Goal: Find specific page/section: Find specific page/section

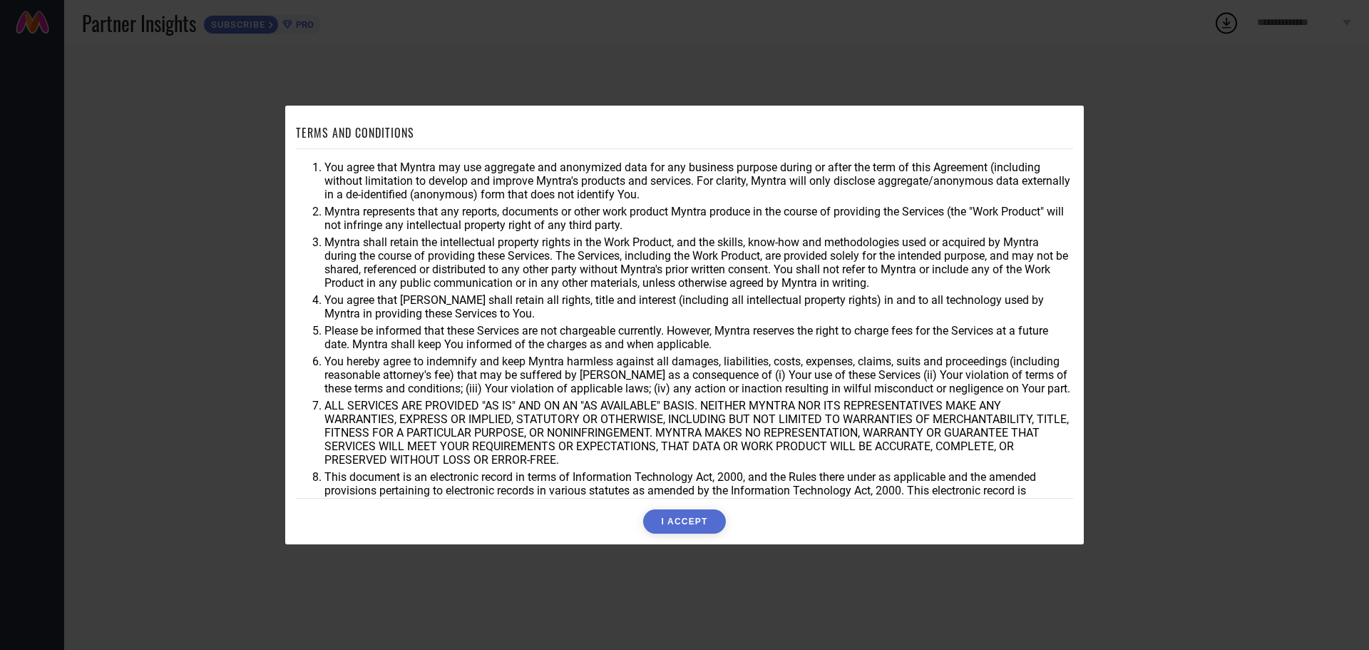
click at [702, 514] on button "I ACCEPT" at bounding box center [684, 521] width 82 height 24
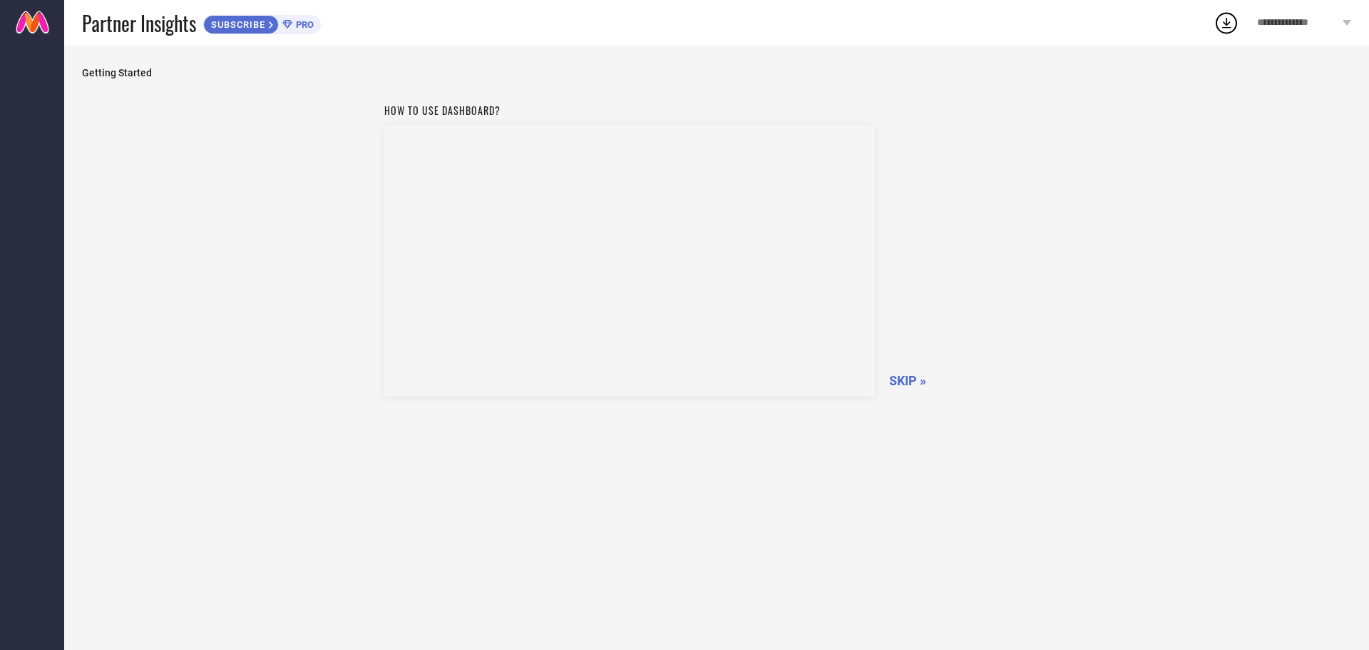
click at [915, 384] on span "SKIP »" at bounding box center [907, 380] width 37 height 15
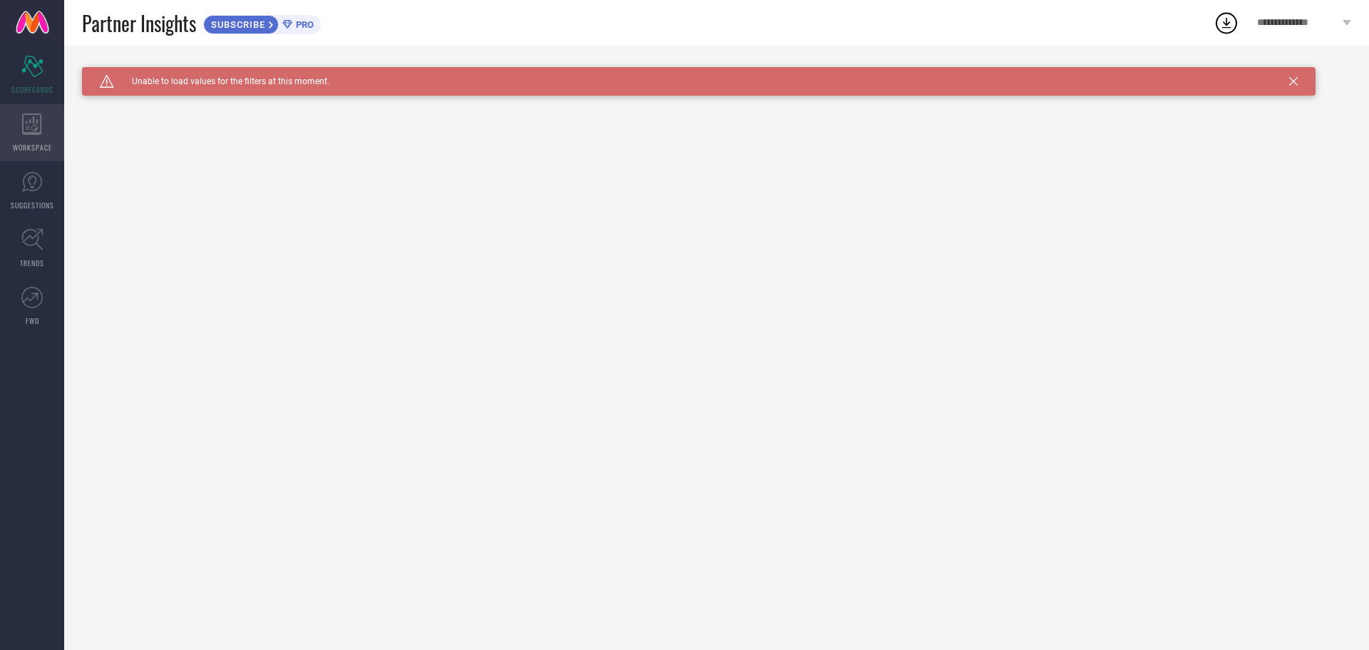
click at [24, 111] on div "WORKSPACE" at bounding box center [32, 132] width 64 height 57
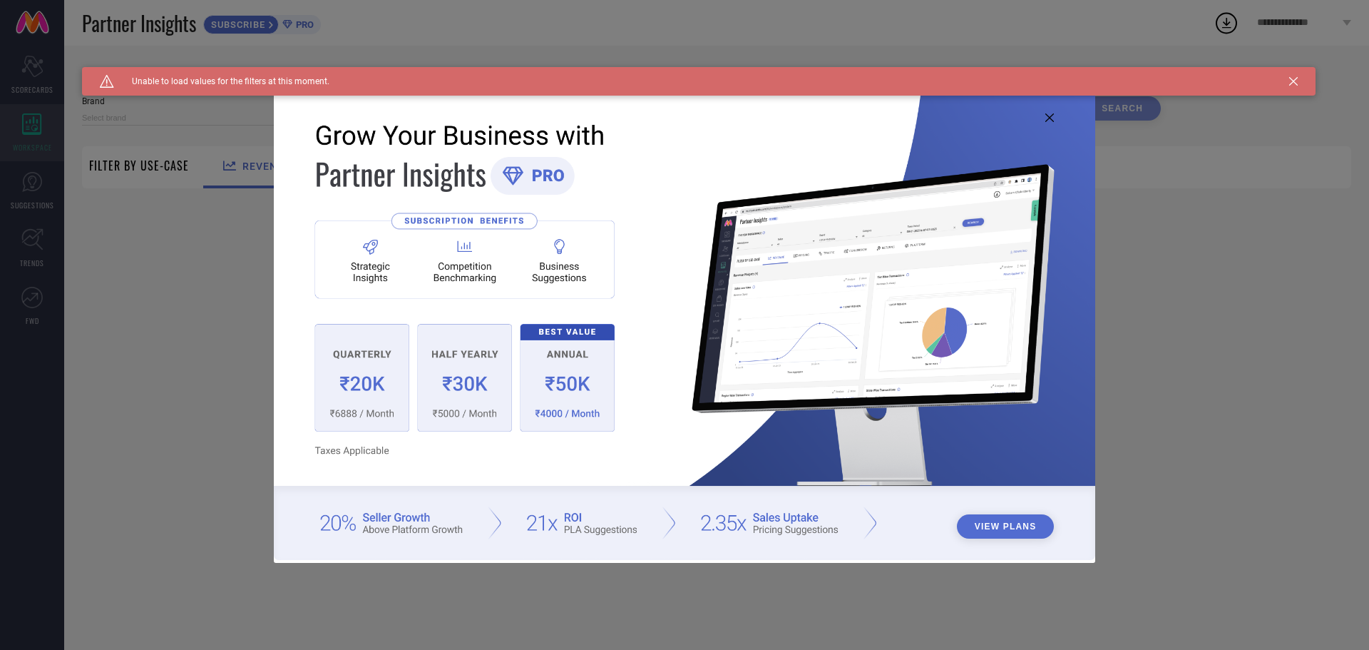
type input "1 STOP FASHION"
type input "All"
click at [1293, 78] on icon at bounding box center [1293, 81] width 9 height 9
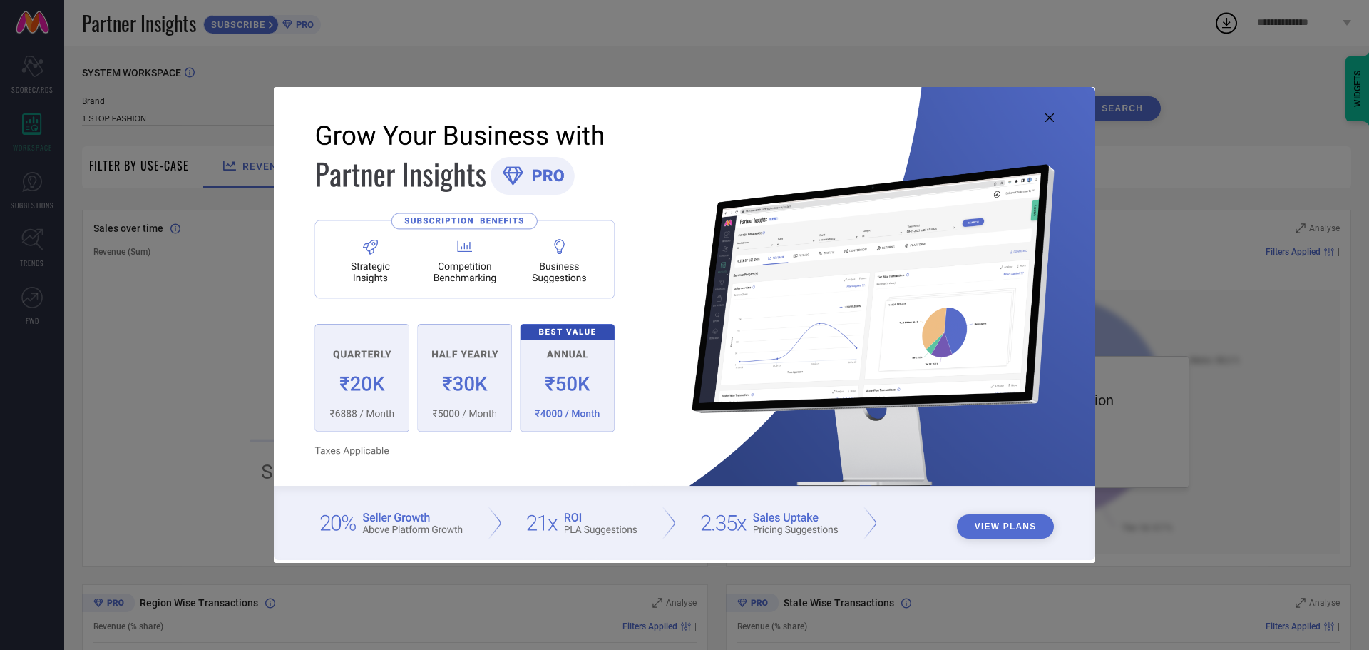
click at [1053, 106] on img at bounding box center [685, 323] width 822 height 472
click at [1049, 113] on icon at bounding box center [1049, 117] width 9 height 9
